Goal: Information Seeking & Learning: Learn about a topic

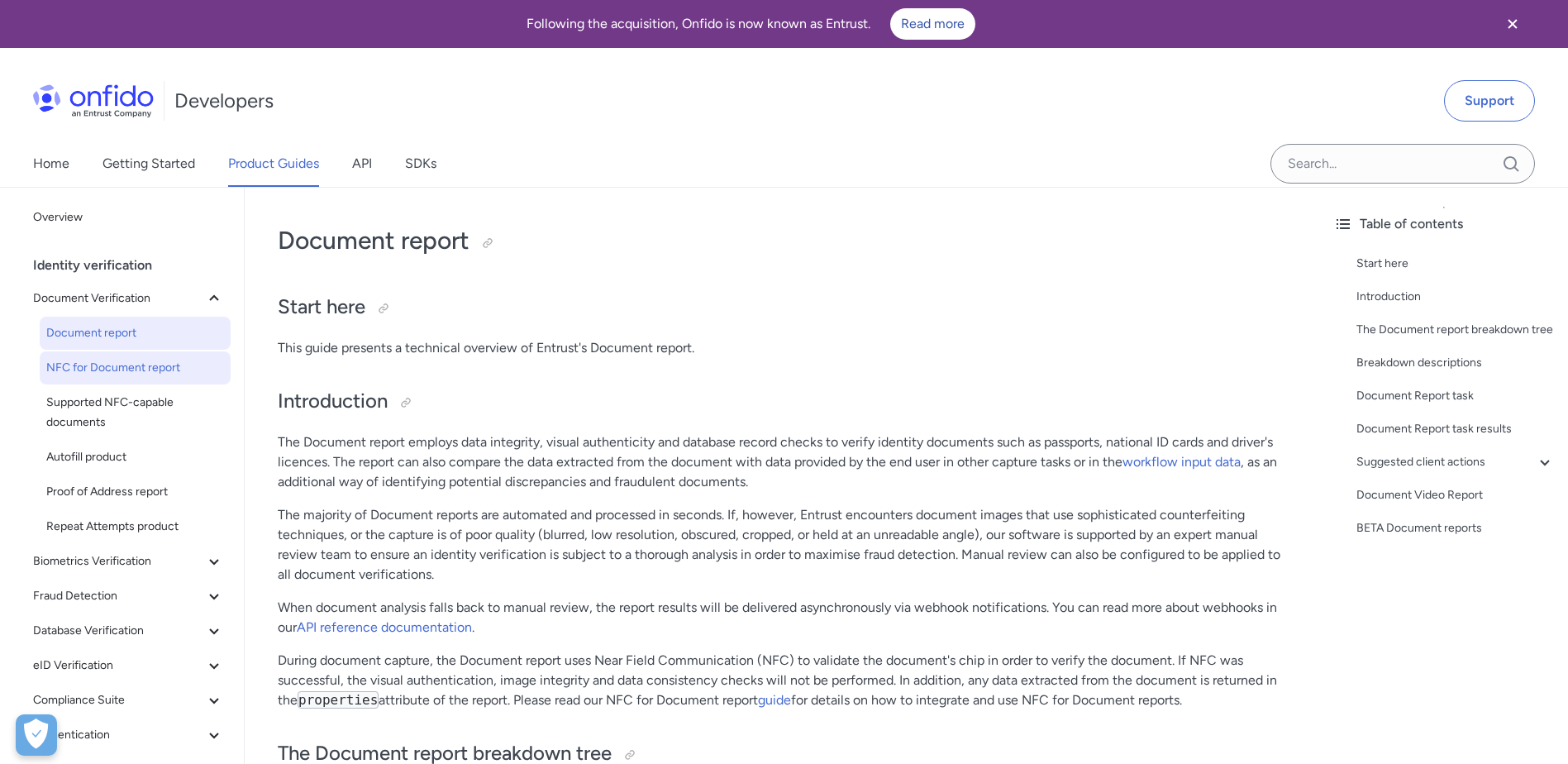
click at [74, 367] on span "NFC for Document report" at bounding box center [135, 368] width 178 height 20
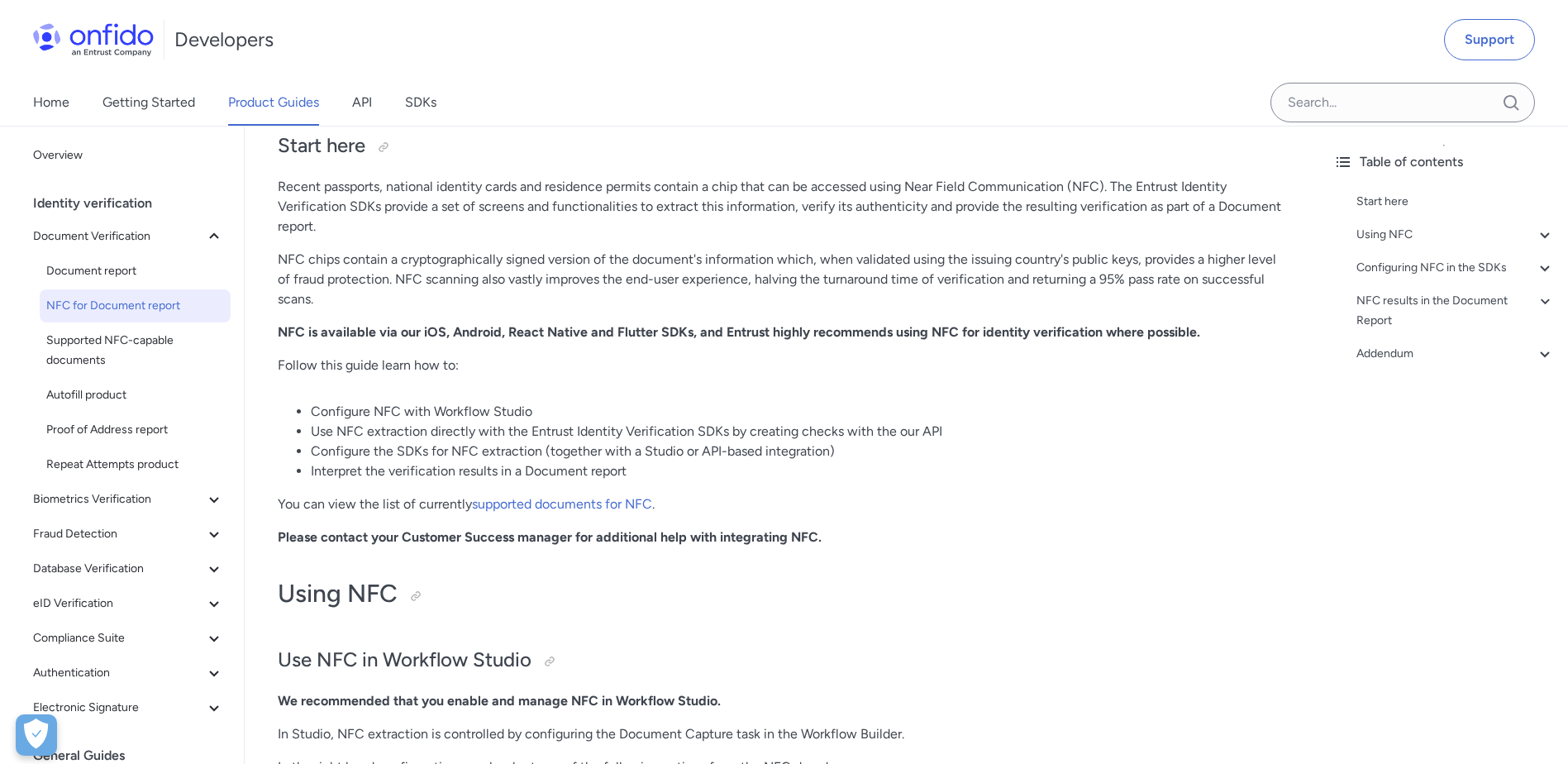
scroll to position [165, 0]
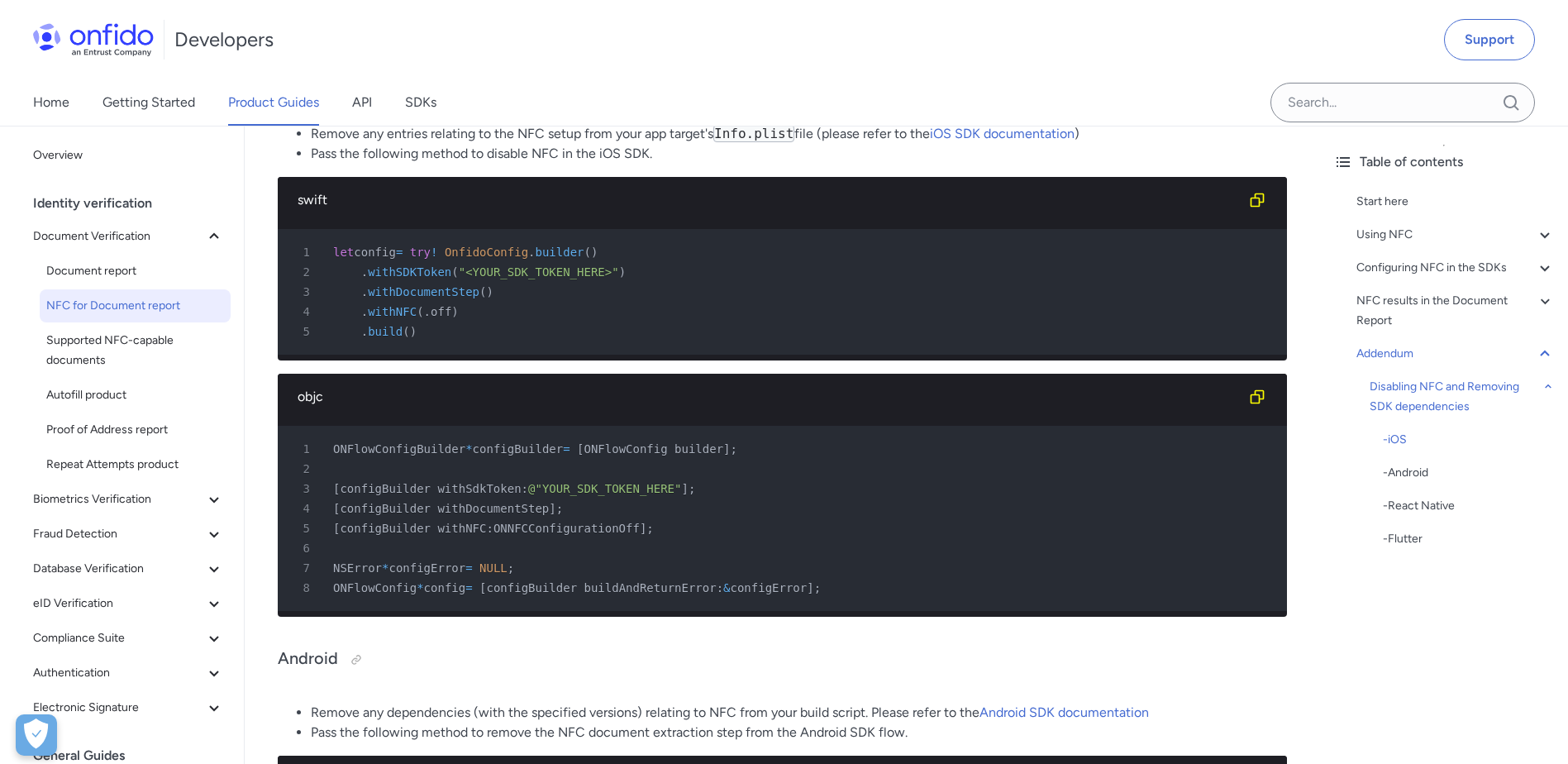
scroll to position [8818, 0]
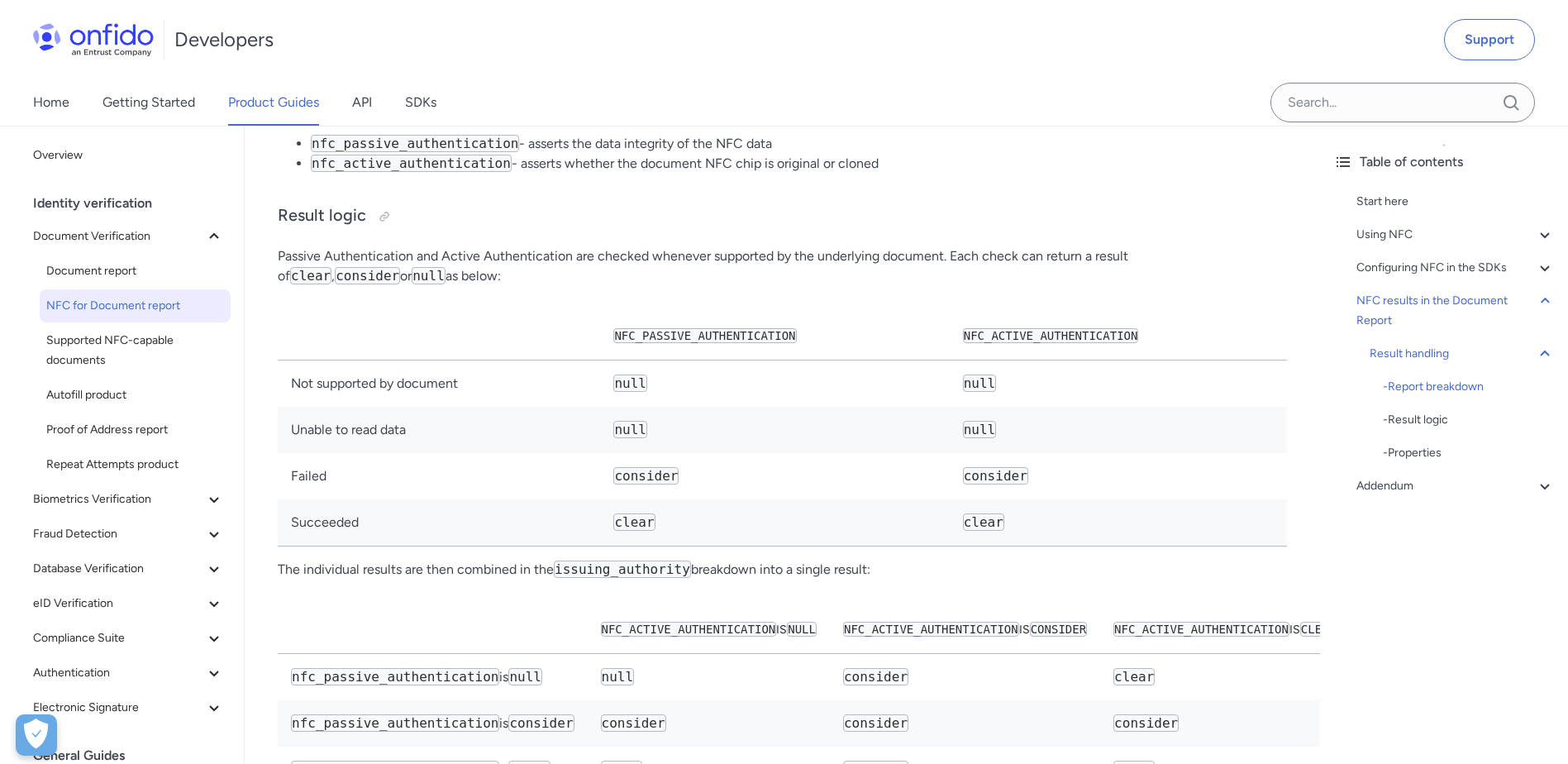
click at [605, 286] on p "Passive Authentication and Active Authentication are checked whenever supported…" at bounding box center [782, 267] width 1010 height 40
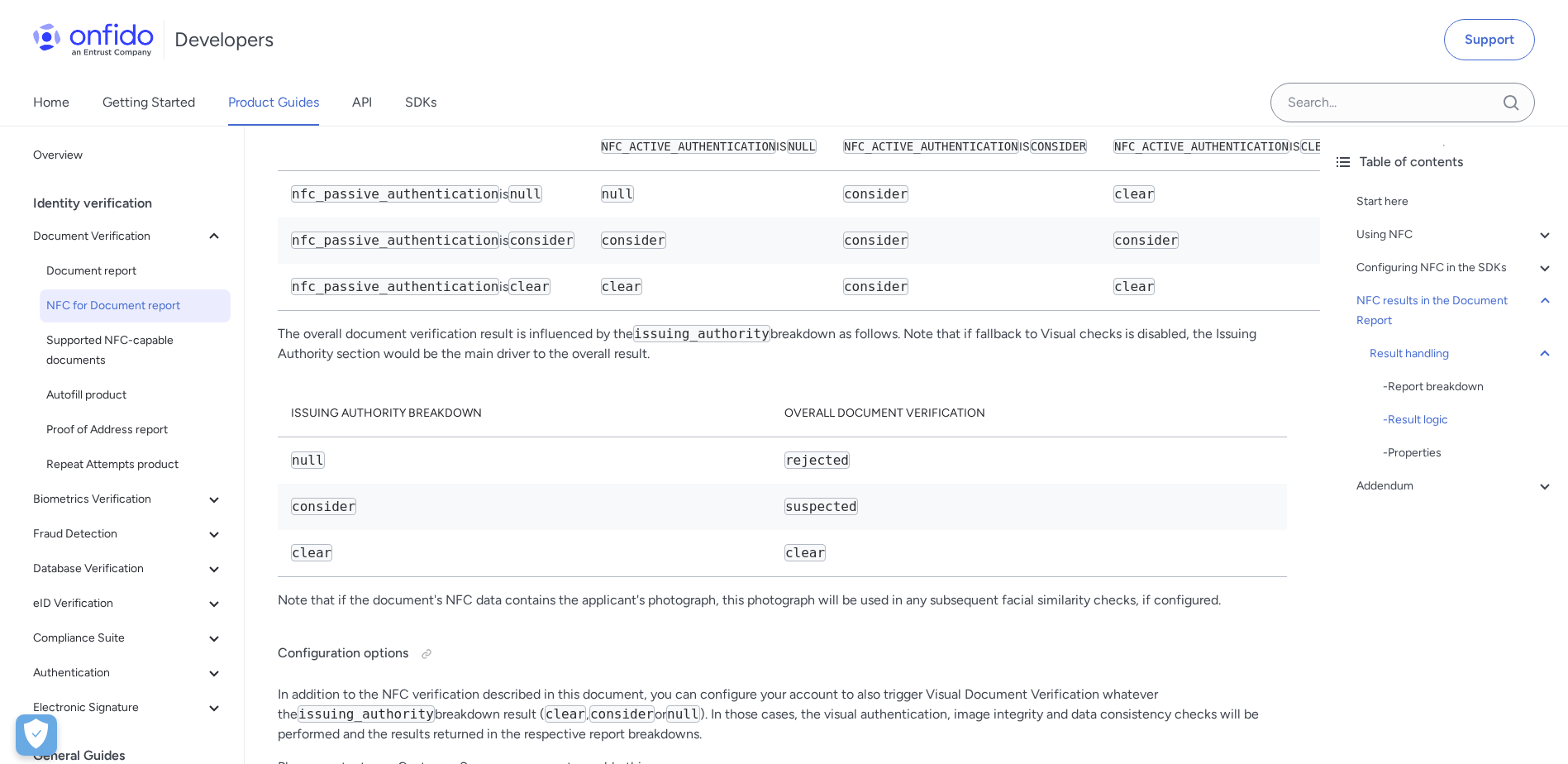
scroll to position [8131, 0]
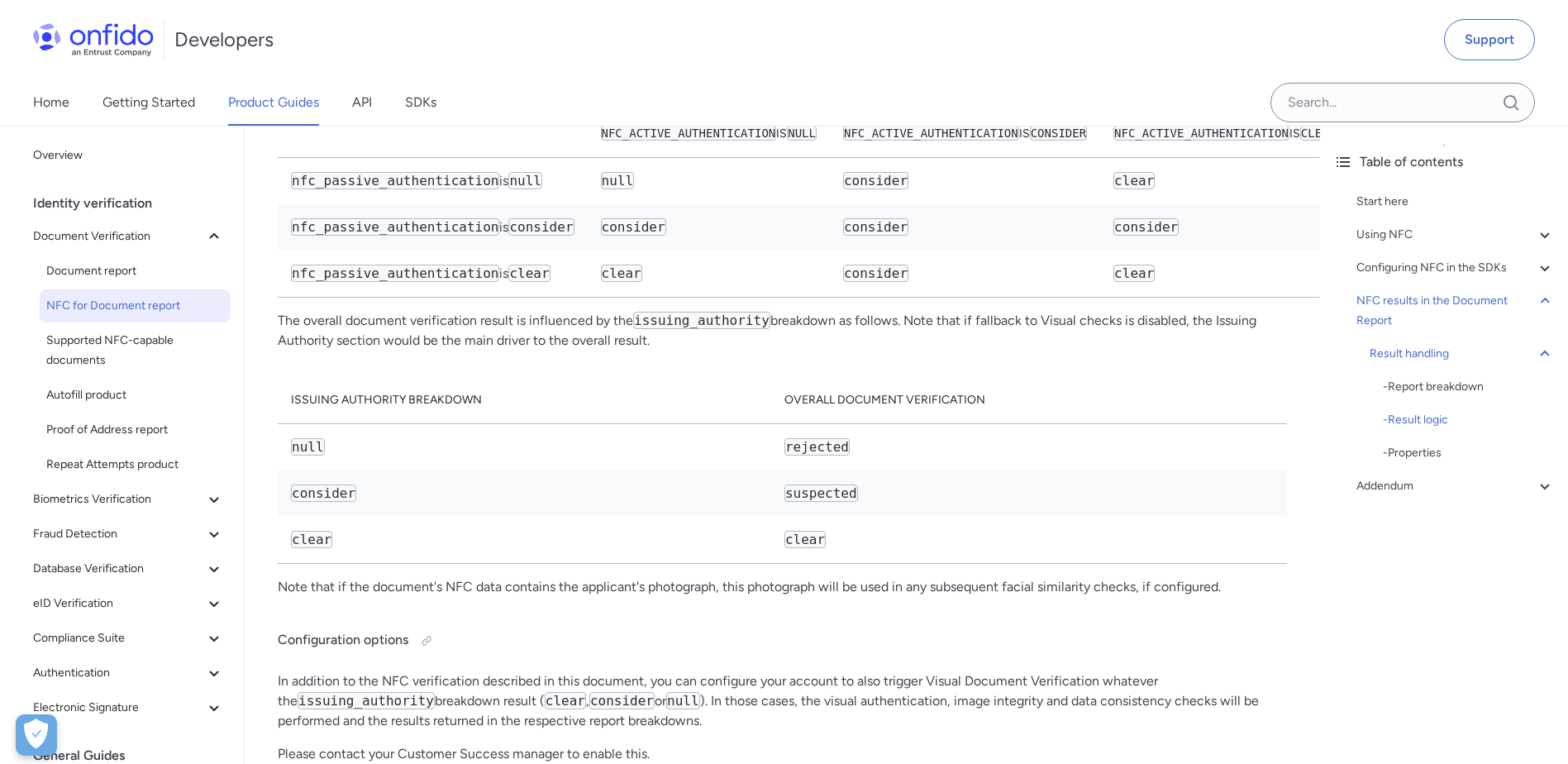
click at [1327, 516] on div "Table of contents Start here Using NFC Use NFC in Workflow Studio Use NFC direc…" at bounding box center [1444, 444] width 248 height 638
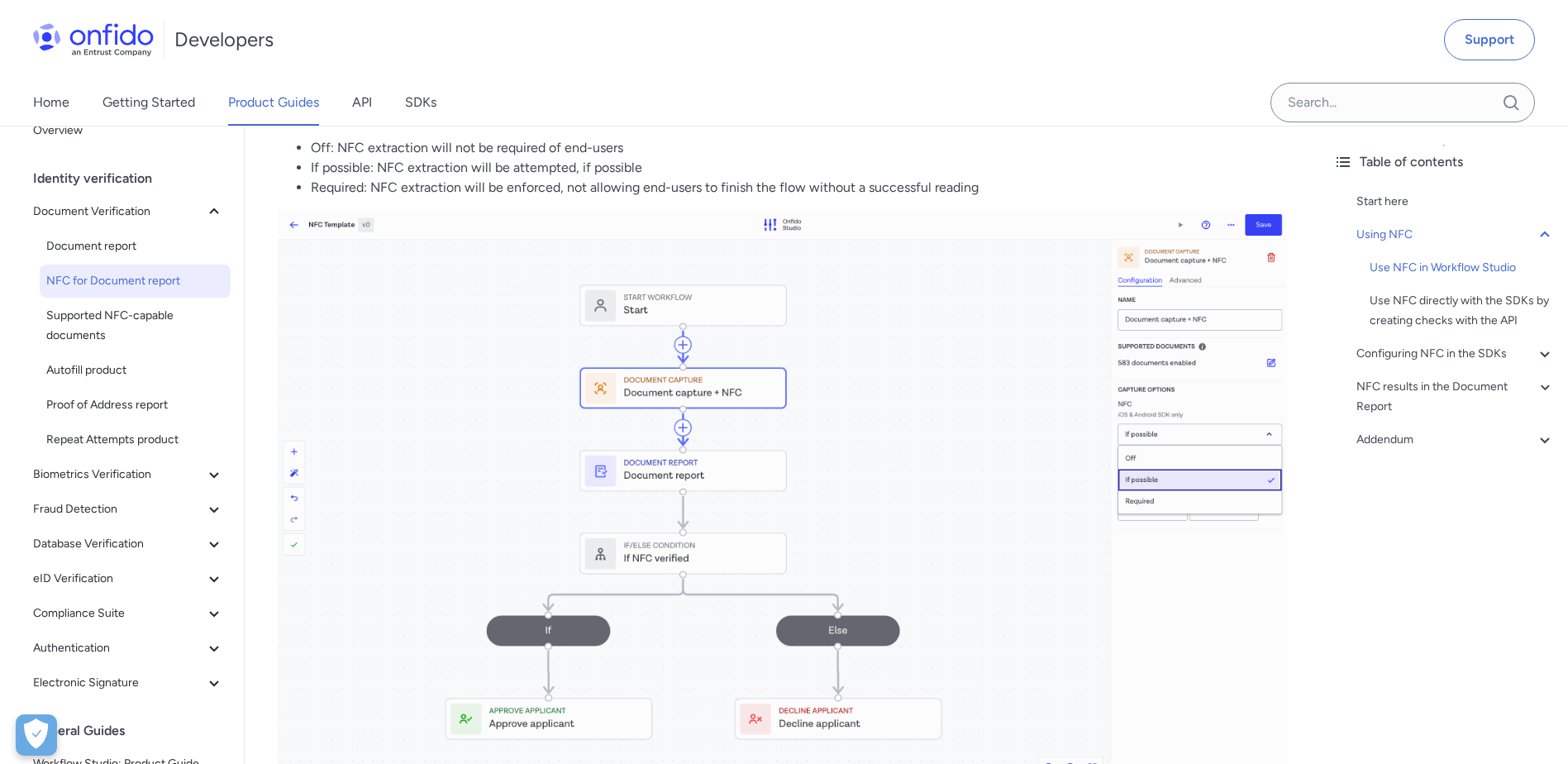
scroll to position [0, 0]
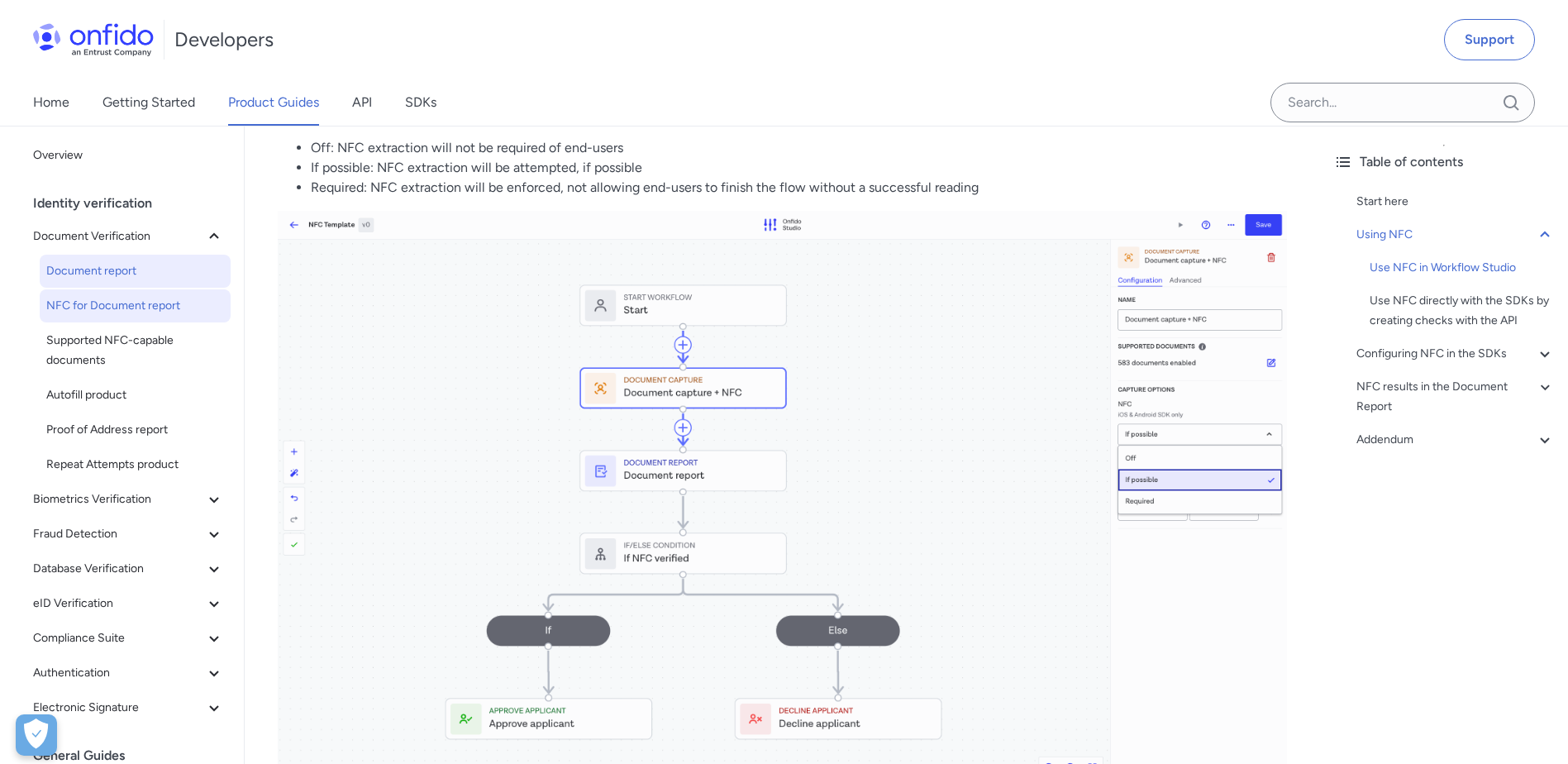
click at [157, 271] on span "Document report" at bounding box center [135, 271] width 178 height 20
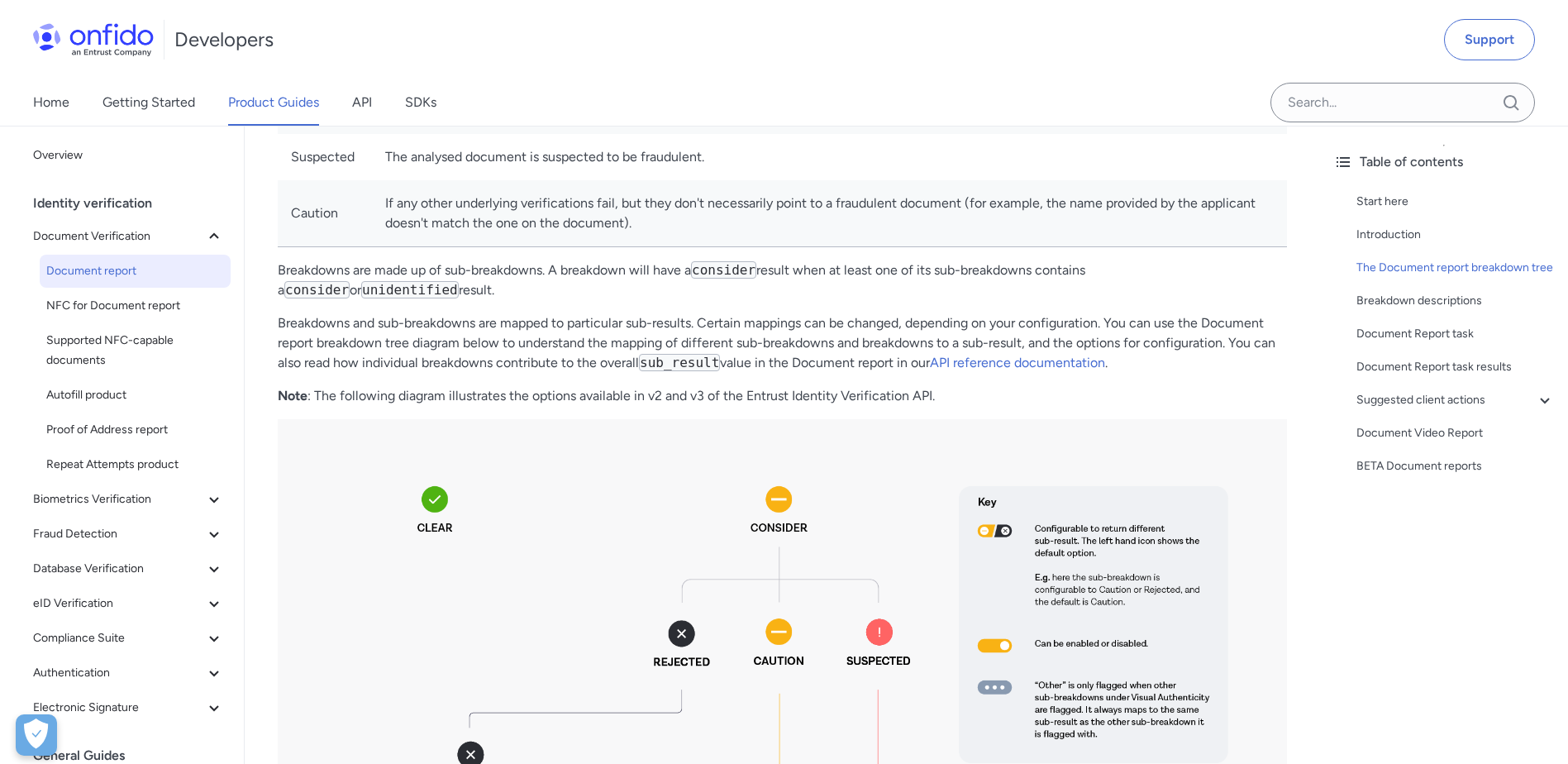
scroll to position [1075, 0]
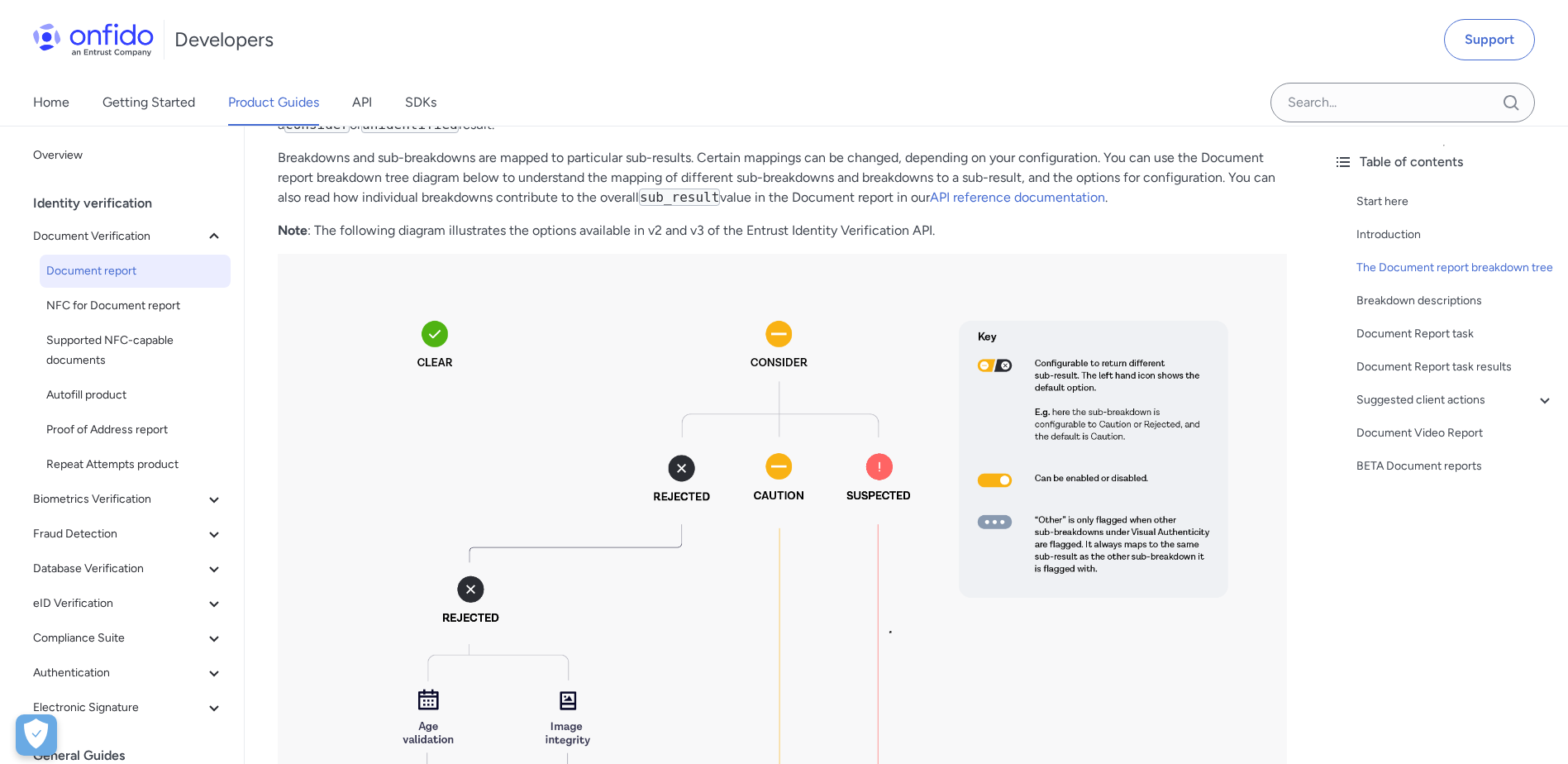
click at [829, 164] on p "Breakdowns and sub-breakdowns are mapped to particular sub-results. Certain map…" at bounding box center [782, 178] width 1010 height 60
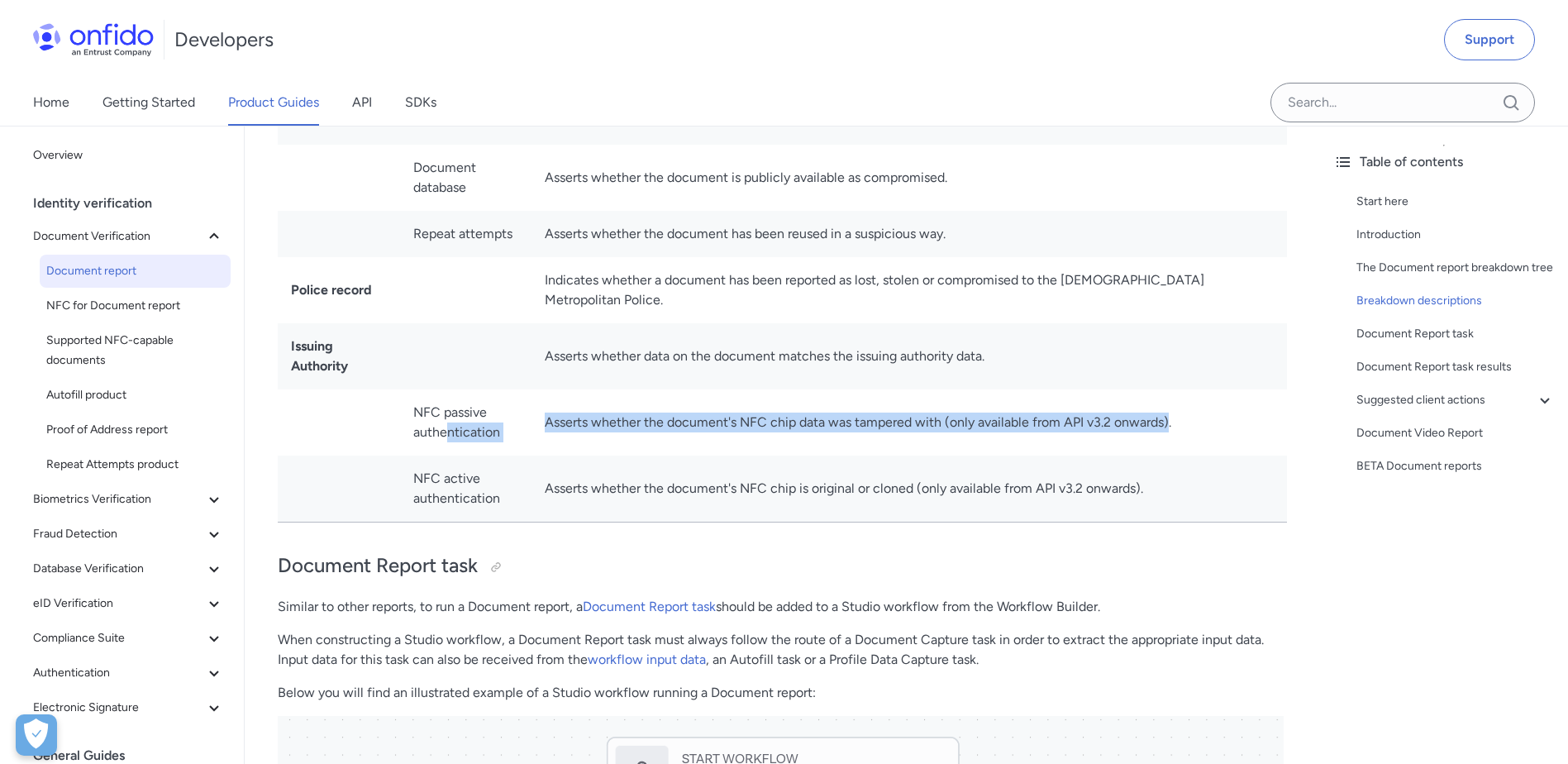
drag, startPoint x: 1174, startPoint y: 388, endPoint x: 447, endPoint y: 392, distance: 727.0
click at [447, 392] on tr "NFC passive authentication Asserts whether the document's NFC chip data was tam…" at bounding box center [782, 422] width 1010 height 66
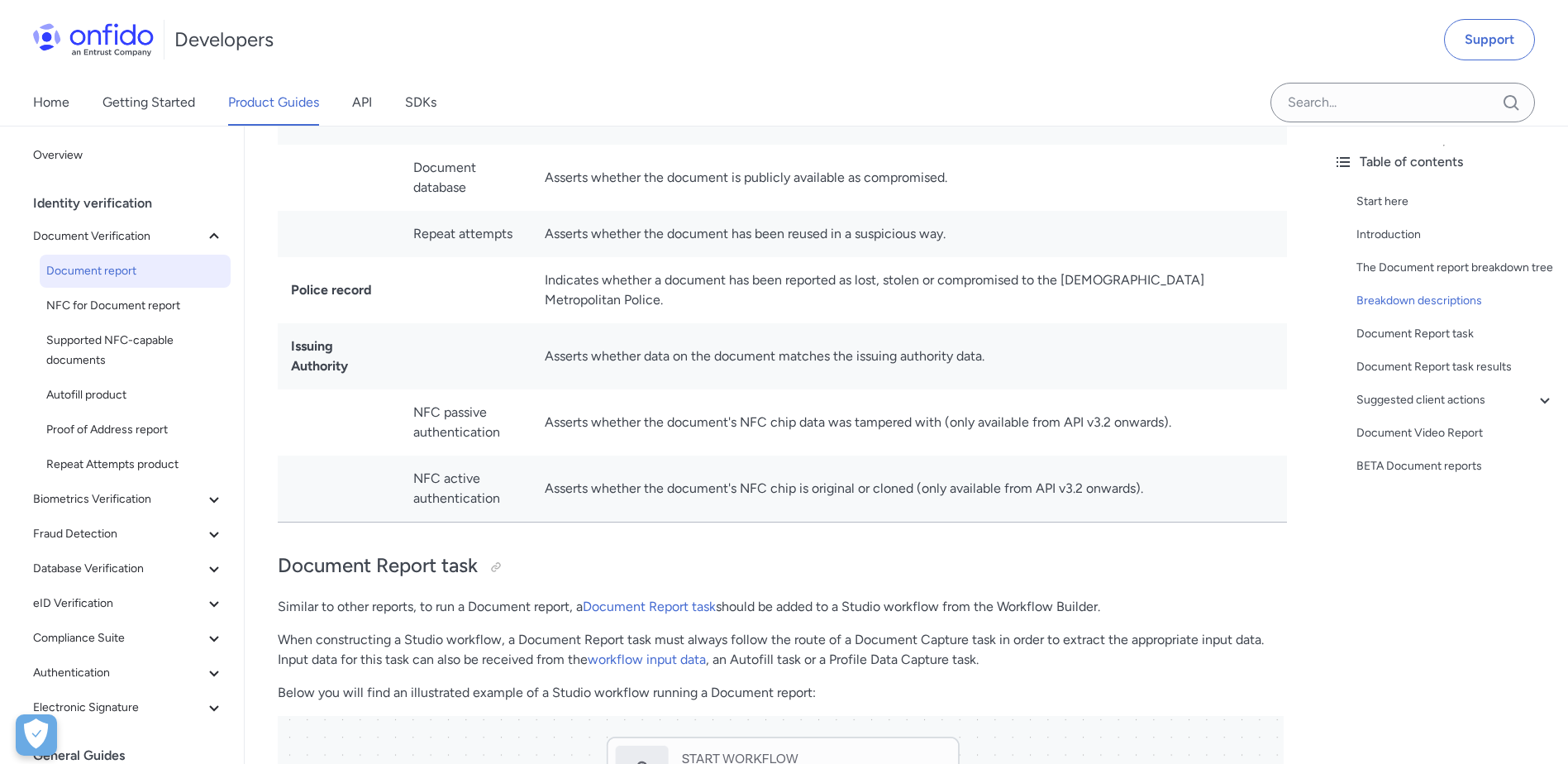
click at [1191, 389] on td "Asserts whether the document's NFC chip data was tampered with (only available …" at bounding box center [909, 422] width 756 height 66
click at [909, 389] on td "Asserts whether the document's NFC chip data was tampered with (only available …" at bounding box center [909, 422] width 756 height 66
click at [1251, 553] on h2 "Document Report task" at bounding box center [782, 566] width 1010 height 28
